Goal: Transaction & Acquisition: Purchase product/service

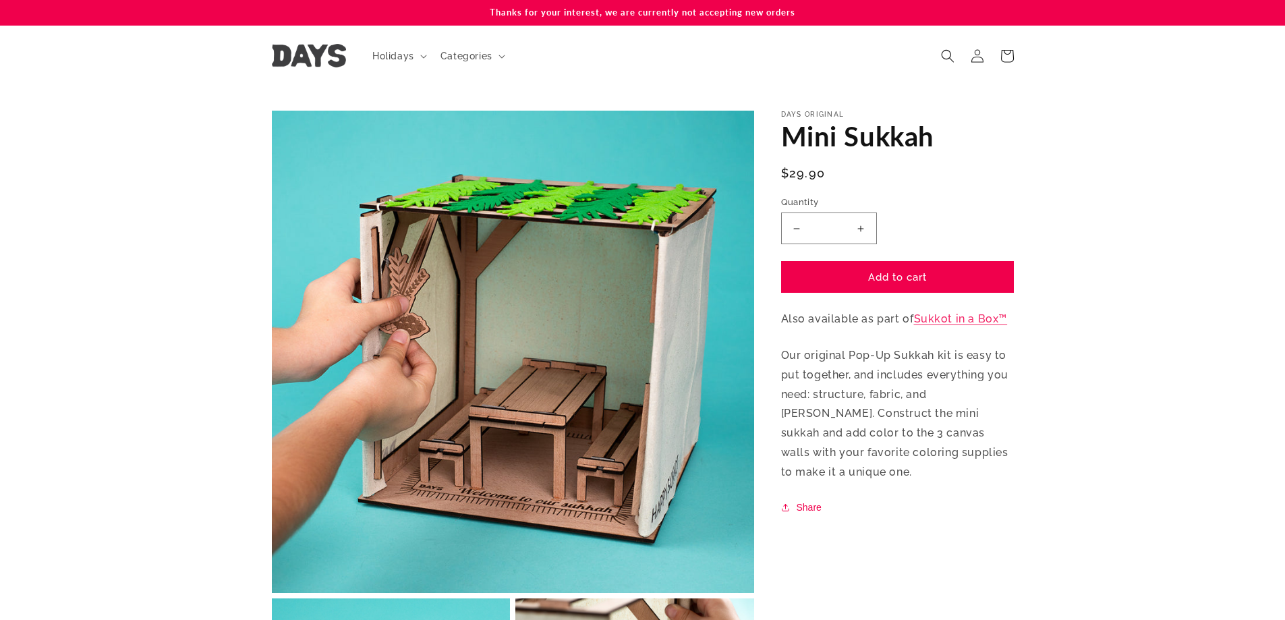
click at [465, 59] on span "Categories" at bounding box center [467, 56] width 52 height 12
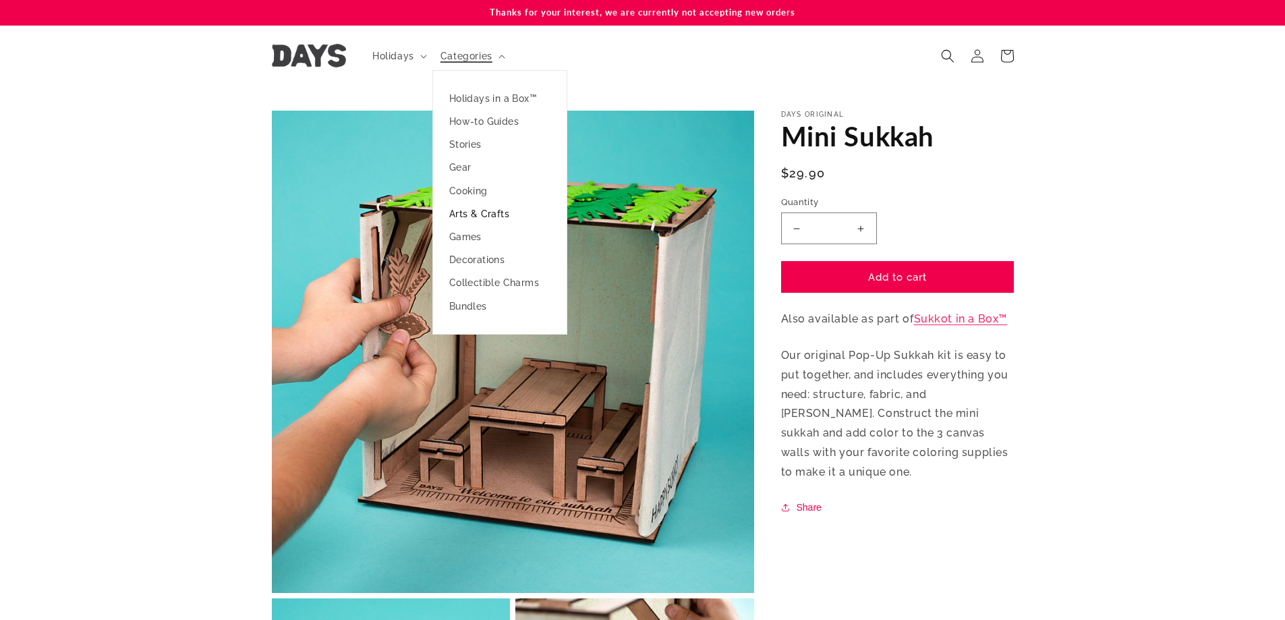
click at [471, 213] on link "Arts & Crafts" at bounding box center [500, 213] width 134 height 23
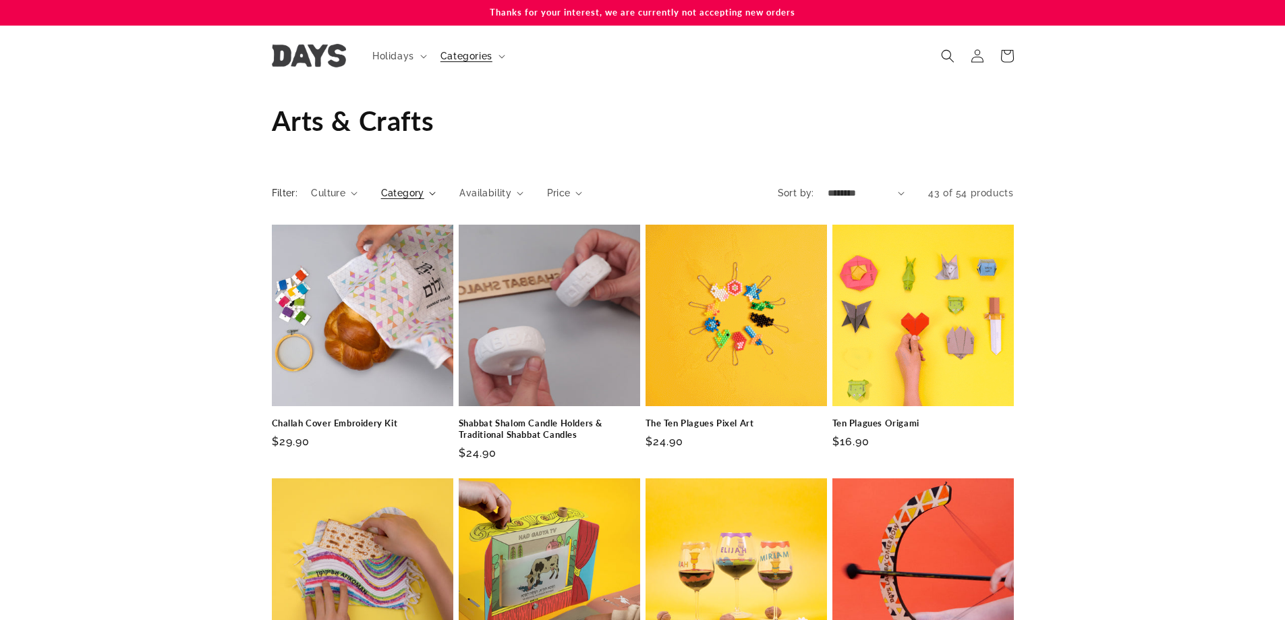
click at [425, 196] on summary "Category" at bounding box center [408, 193] width 55 height 14
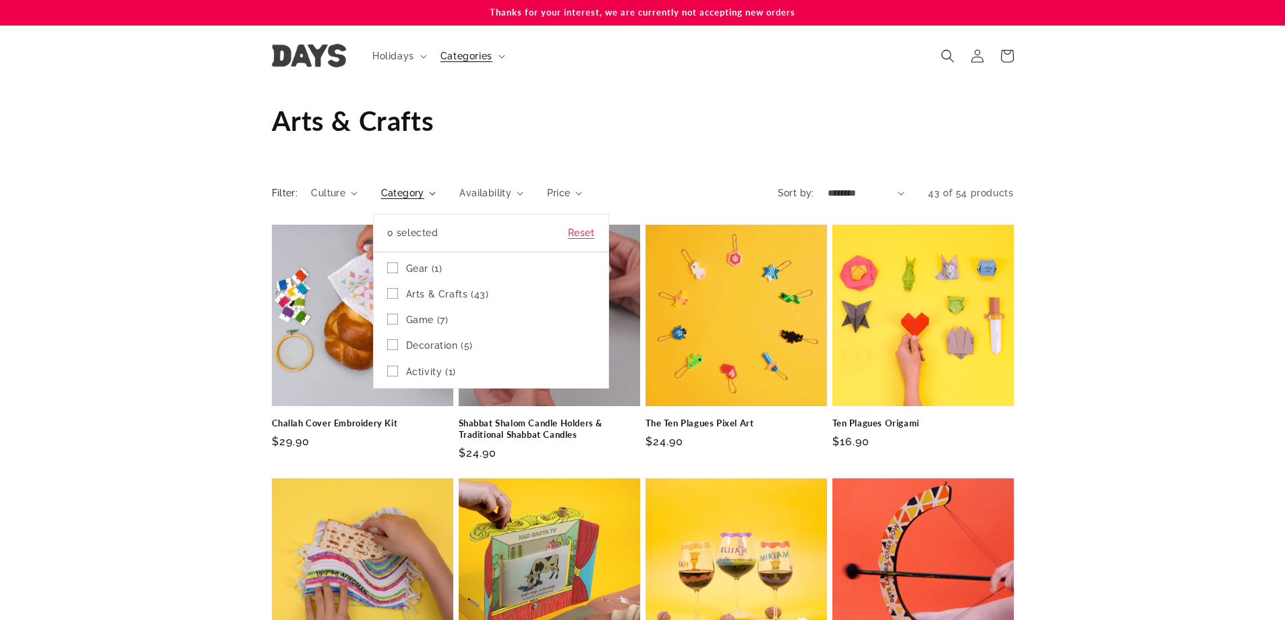
click at [424, 195] on summary "Category" at bounding box center [408, 193] width 55 height 14
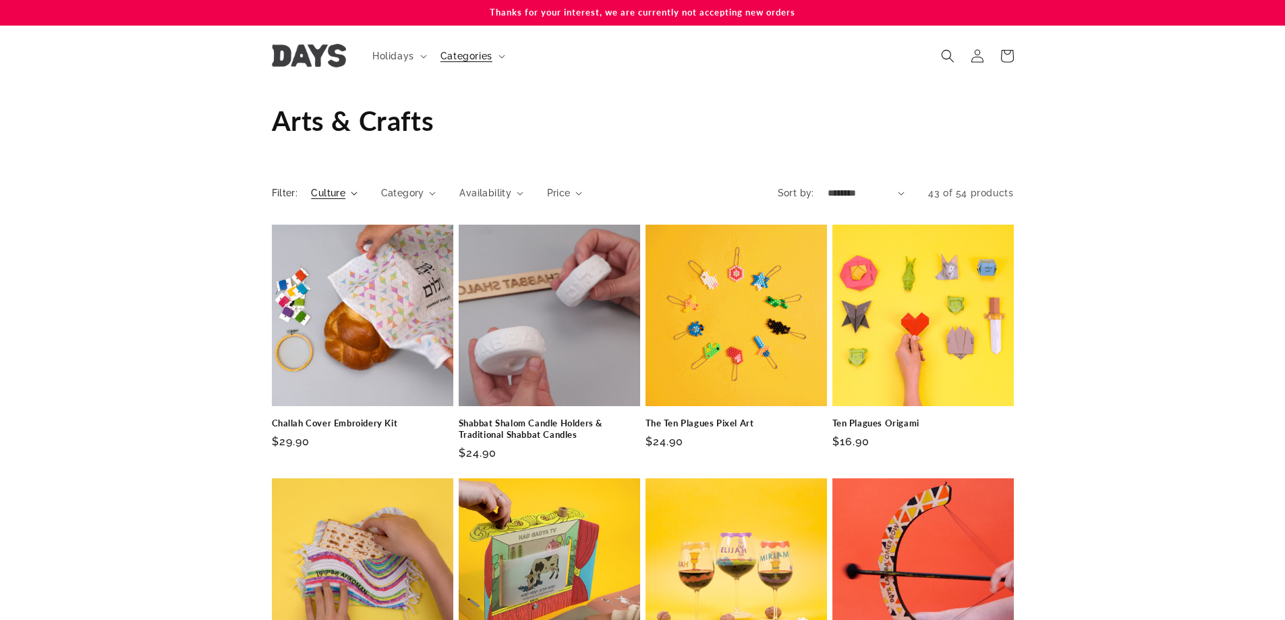
click at [328, 196] on span "Culture" at bounding box center [328, 193] width 34 height 14
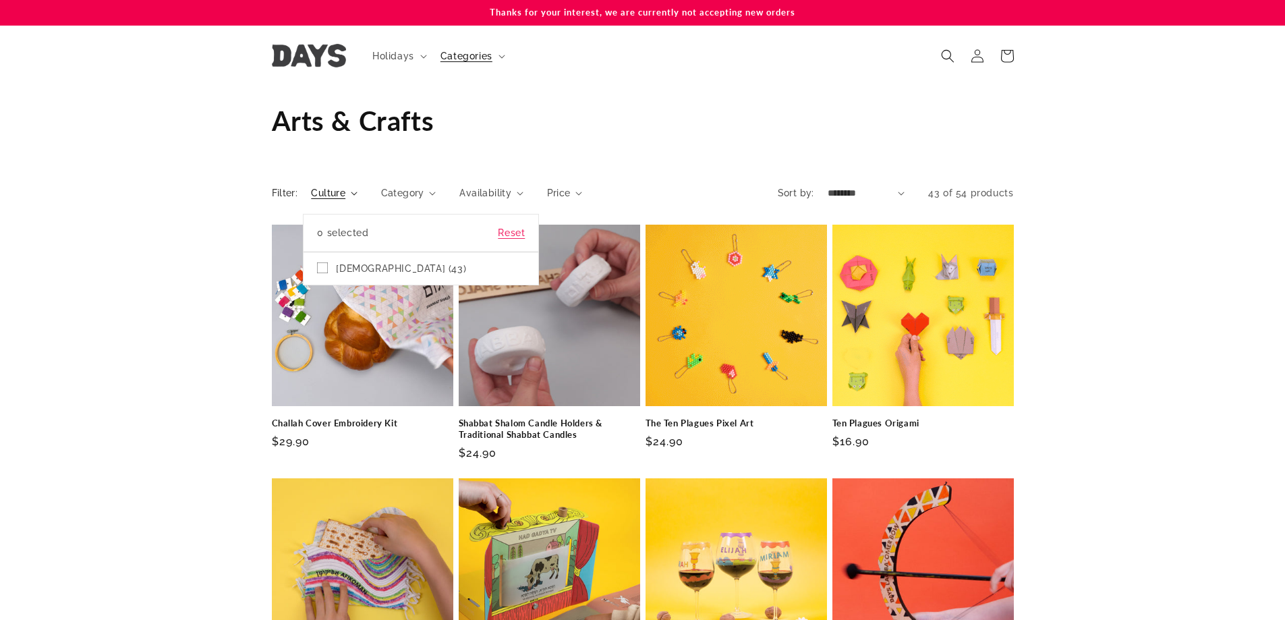
click at [330, 194] on summary "Culture" at bounding box center [334, 193] width 46 height 14
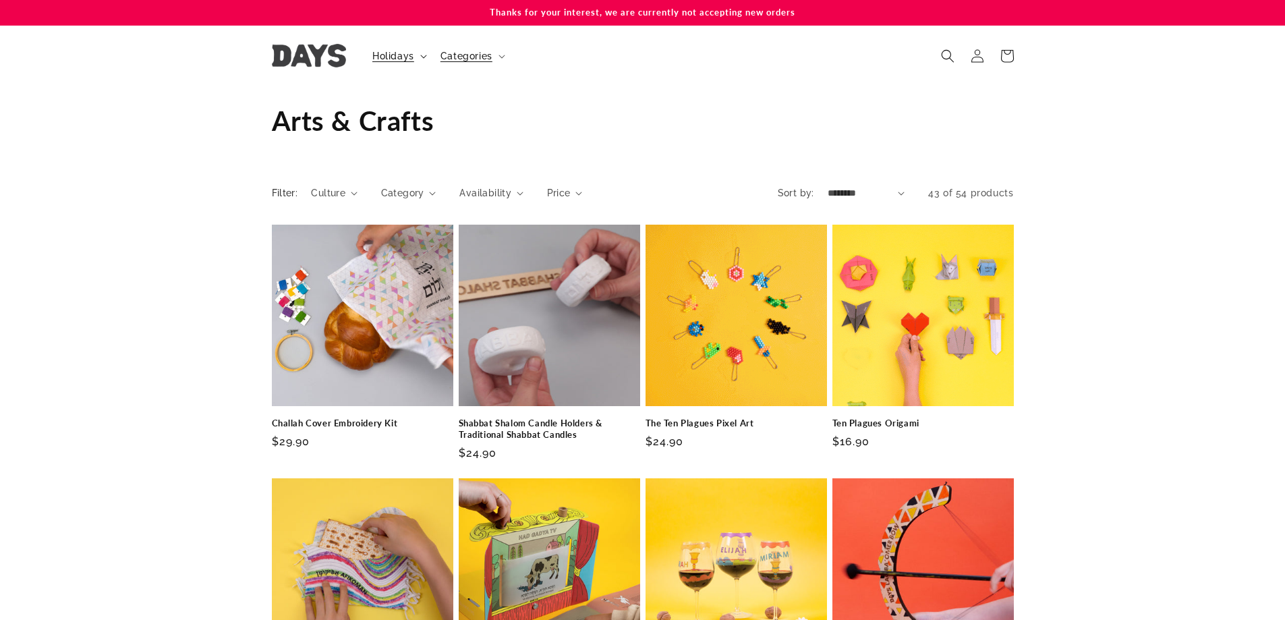
click at [387, 63] on summary "Holidays" at bounding box center [398, 56] width 68 height 28
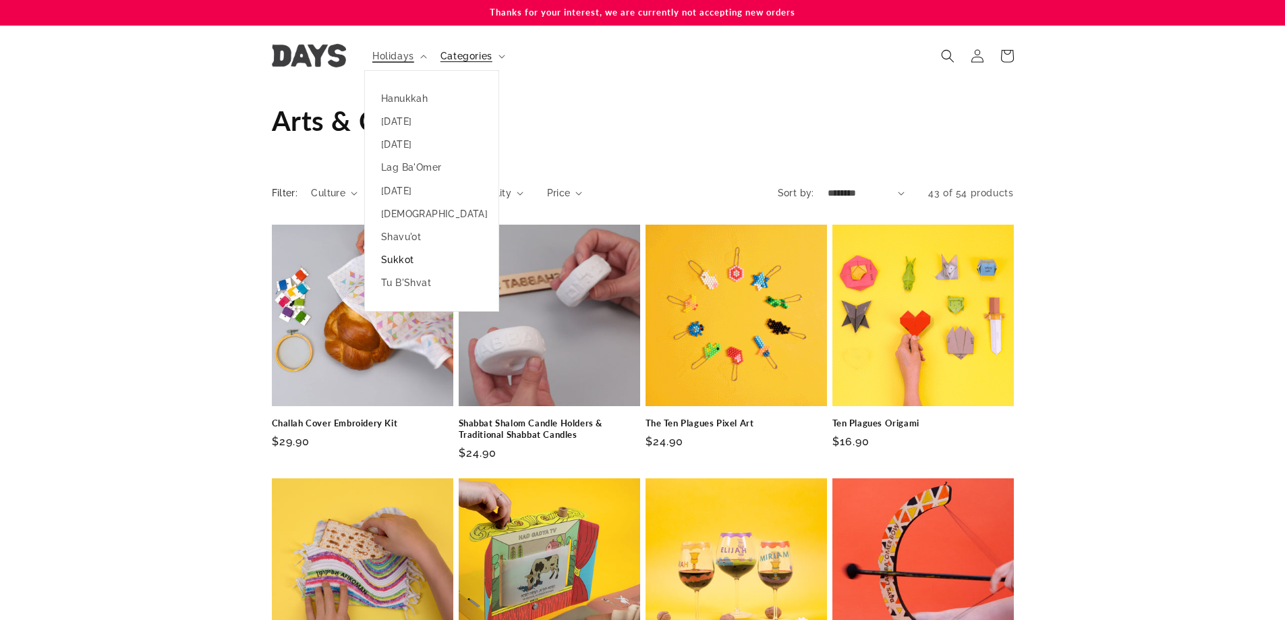
click at [397, 262] on link "Sukkot" at bounding box center [432, 259] width 134 height 23
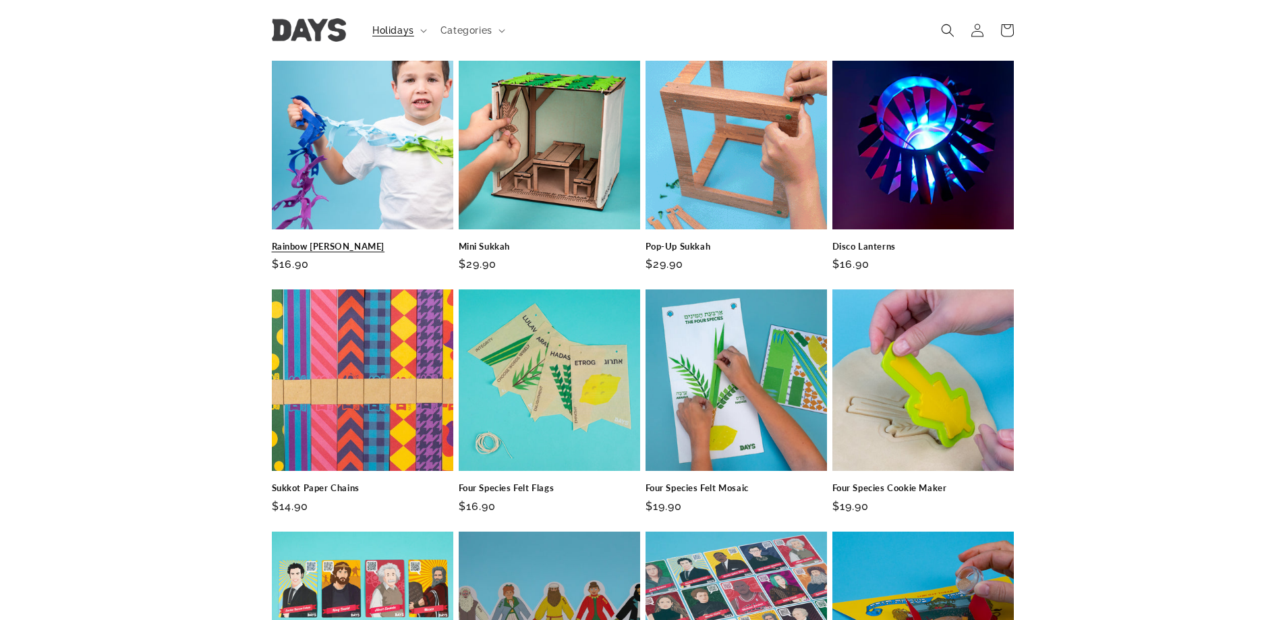
scroll to position [1147, 0]
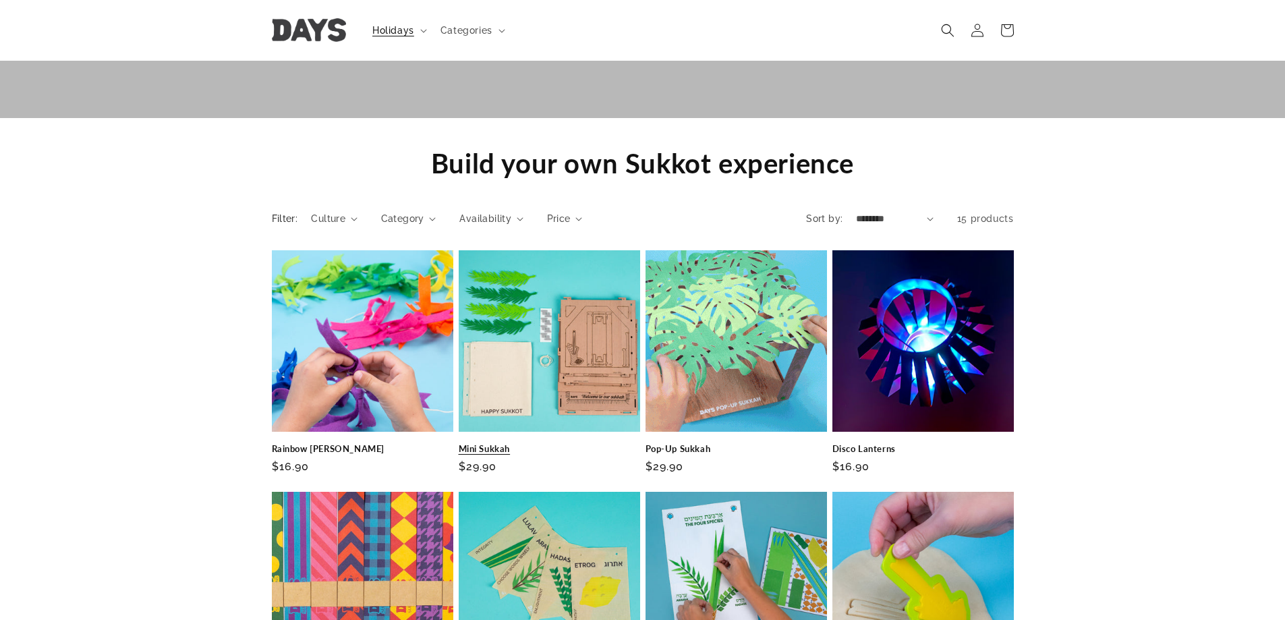
click at [523, 443] on link "Mini Sukkah" at bounding box center [550, 448] width 182 height 11
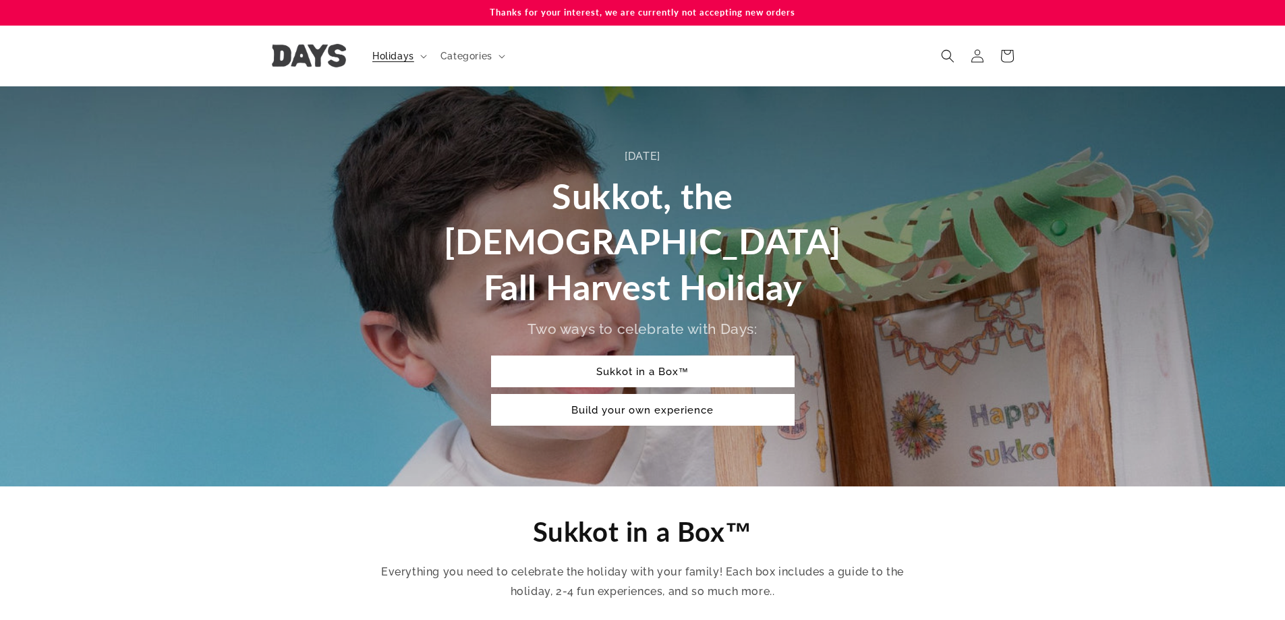
scroll to position [1147, 0]
